Goal: Information Seeking & Learning: Learn about a topic

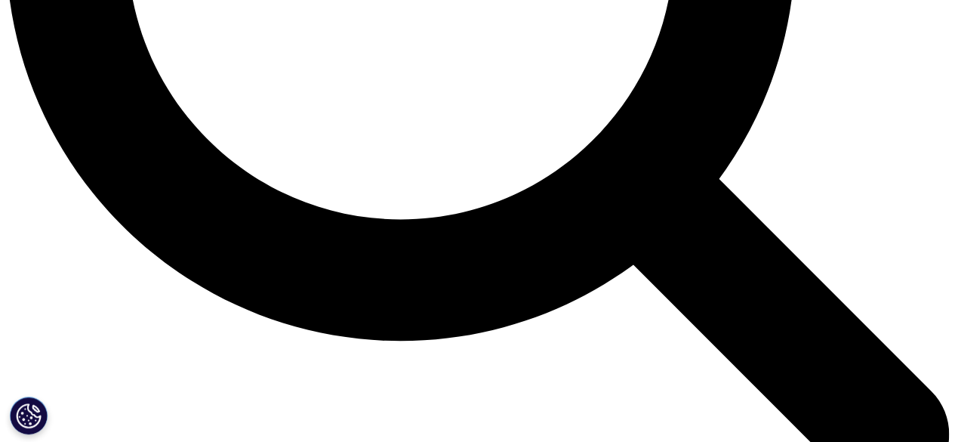
scroll to position [1427, 0]
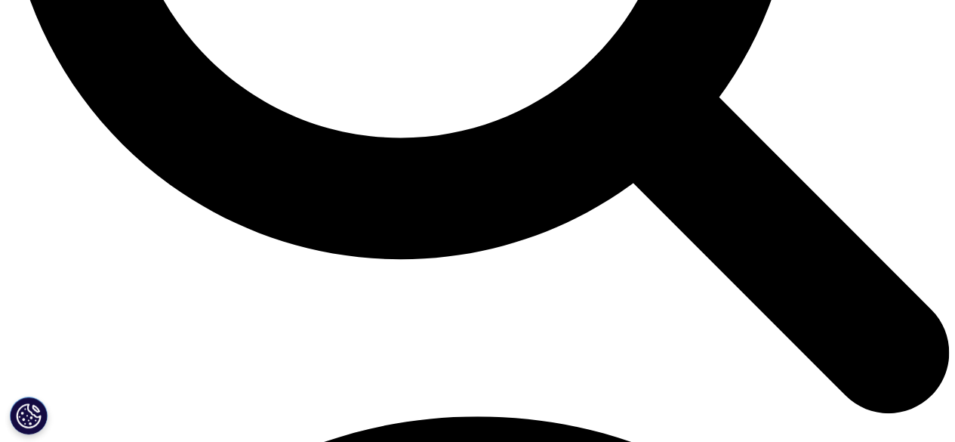
scroll to position [1517, 0]
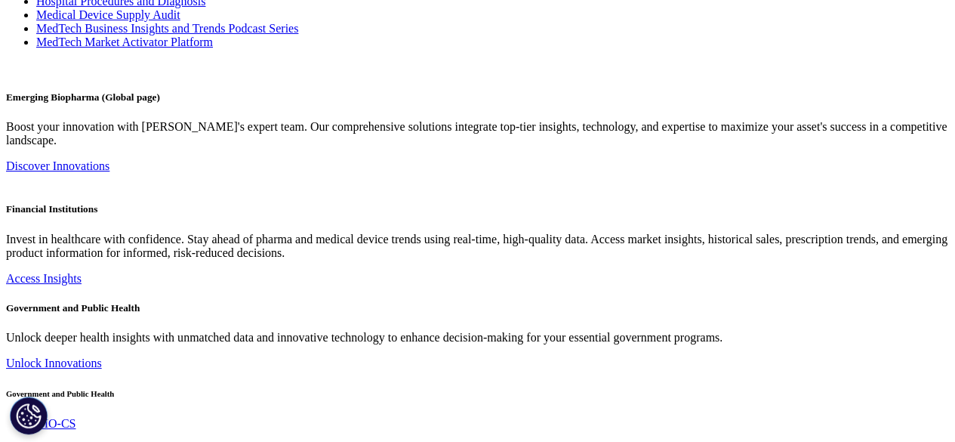
scroll to position [5586, 0]
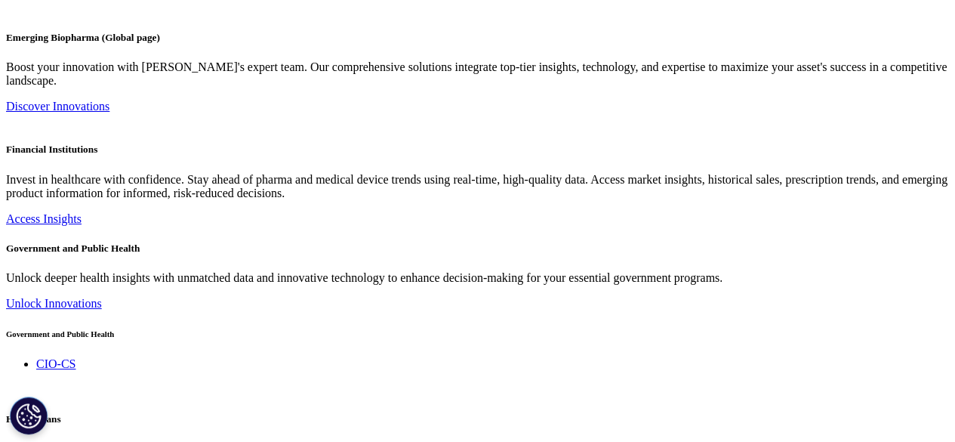
scroll to position [5646, 0]
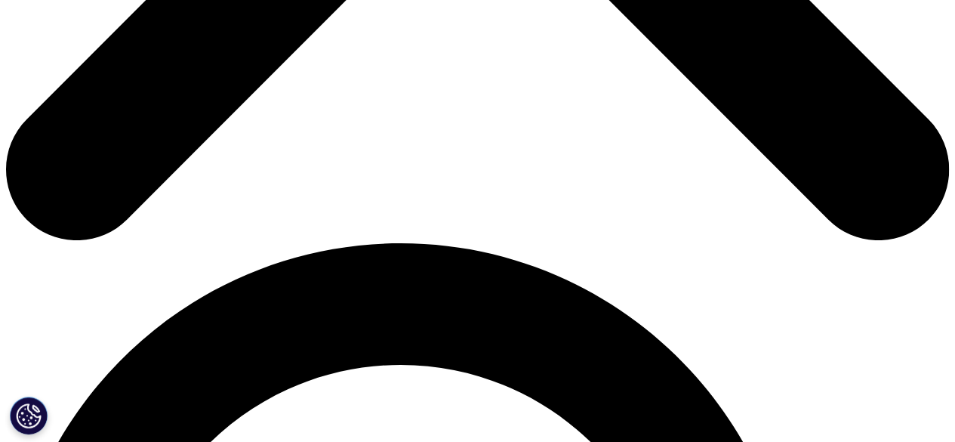
scroll to position [755, 0]
